Goal: Task Accomplishment & Management: Use online tool/utility

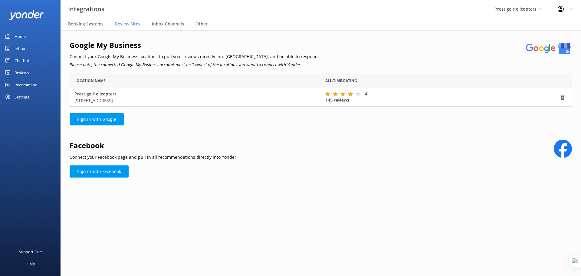
scroll to position [29, 498]
click at [225, 7] on span "Prestige Helicopters" at bounding box center [515, 9] width 42 height 6
click at [520, 3] on div "Prestige Helicopters Yonder demo Musket Cove Island Resort & Marina Bea Abel Ta…" at bounding box center [518, 9] width 63 height 18
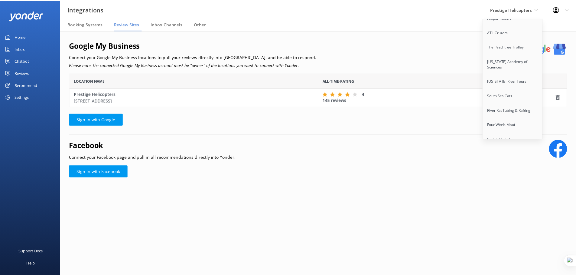
scroll to position [4784, 0]
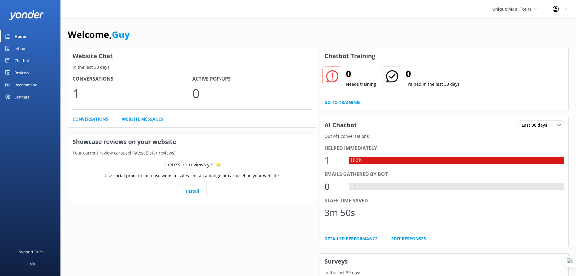
click at [25, 61] on div "Chatbot" at bounding box center [22, 60] width 15 height 12
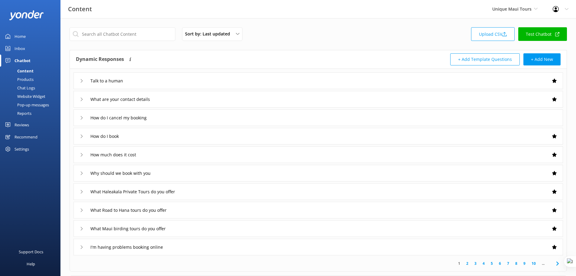
click at [547, 35] on link "Test Chatbot" at bounding box center [543, 34] width 49 height 14
click at [22, 36] on div "Home" at bounding box center [20, 36] width 11 height 12
